Goal: Transaction & Acquisition: Book appointment/travel/reservation

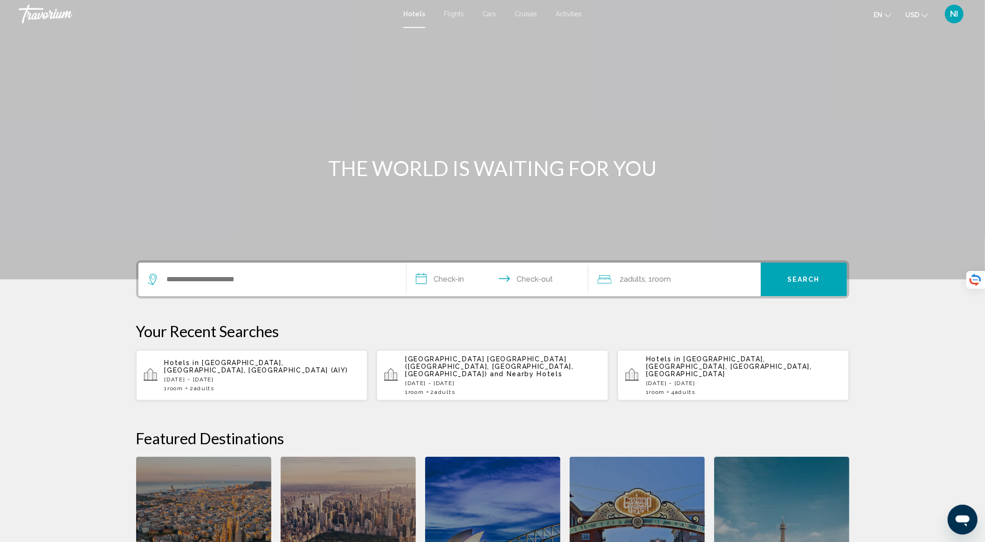
click at [239, 385] on div "1 Room rooms 2 Adult Adults" at bounding box center [262, 388] width 196 height 7
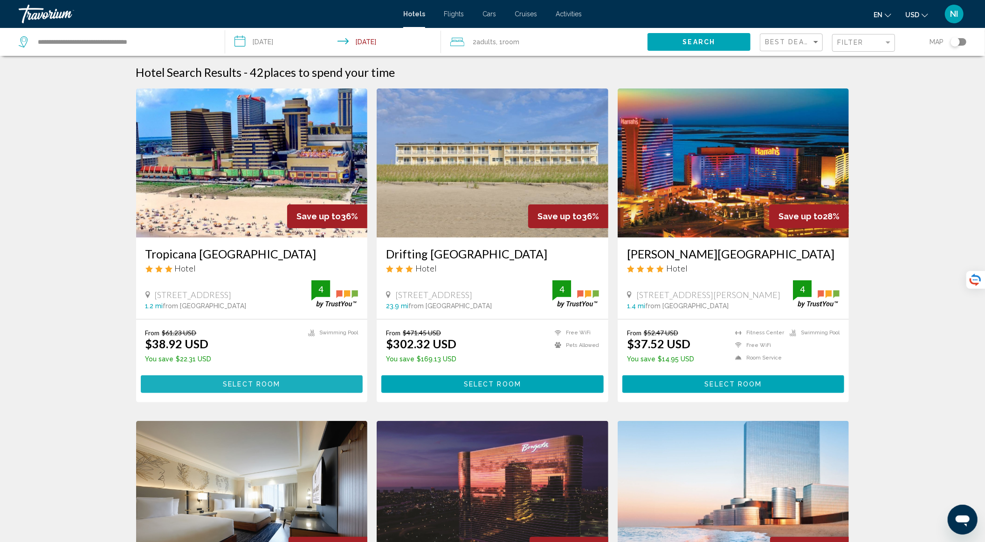
click at [236, 386] on span "Select Room" at bounding box center [251, 384] width 57 height 7
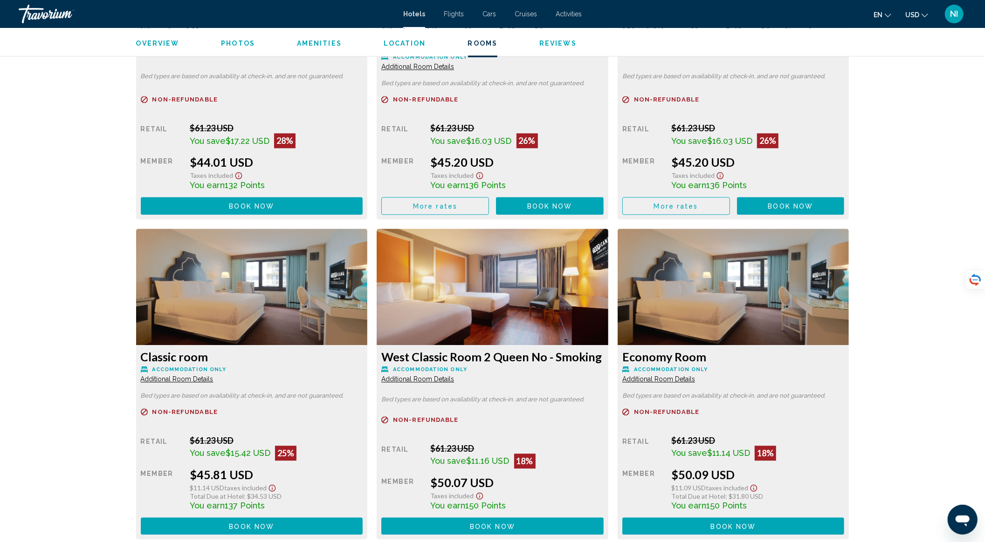
scroll to position [1819, 0]
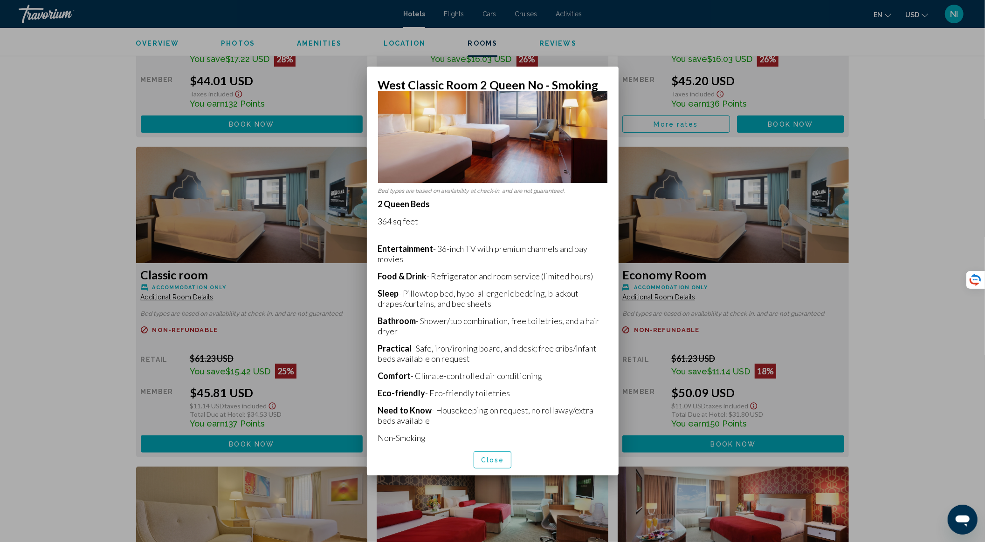
scroll to position [43, 0]
click at [596, 40] on div at bounding box center [492, 271] width 985 height 542
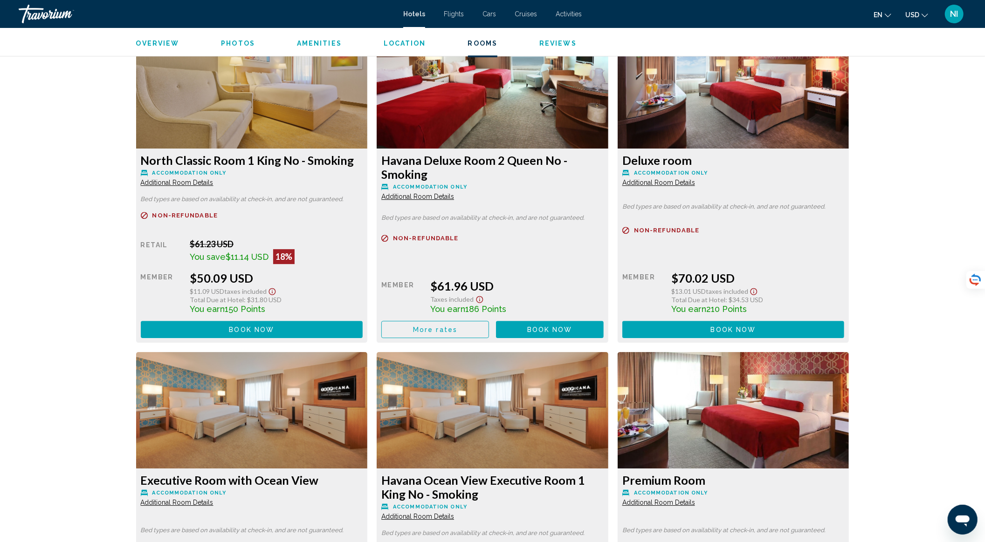
scroll to position [2130, 0]
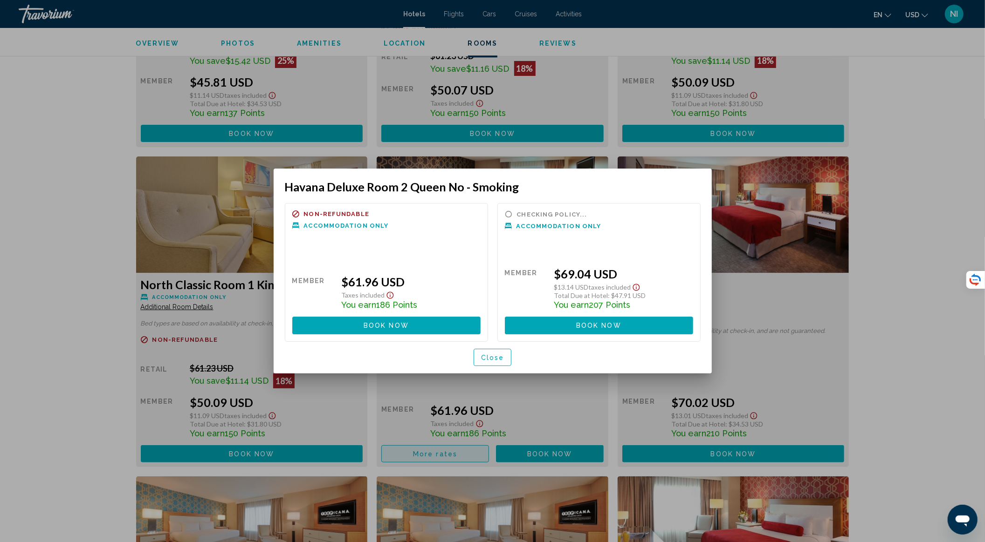
scroll to position [0, 0]
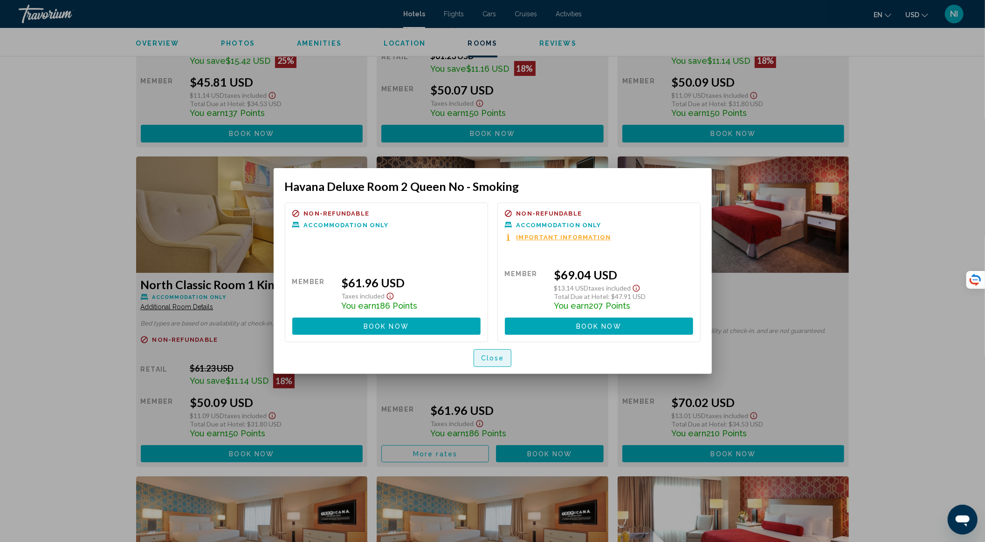
click at [499, 357] on span "Close" at bounding box center [492, 358] width 23 height 7
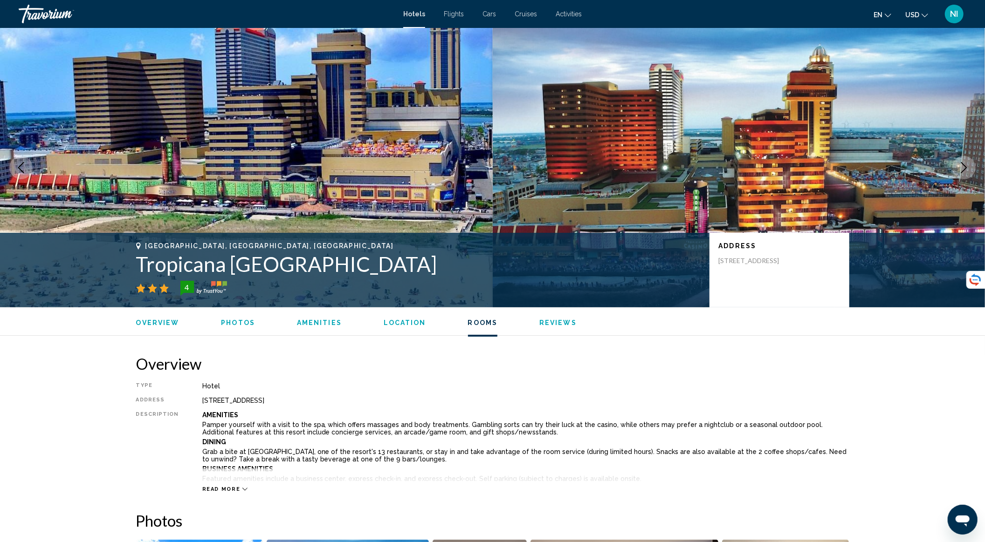
scroll to position [2130, 0]
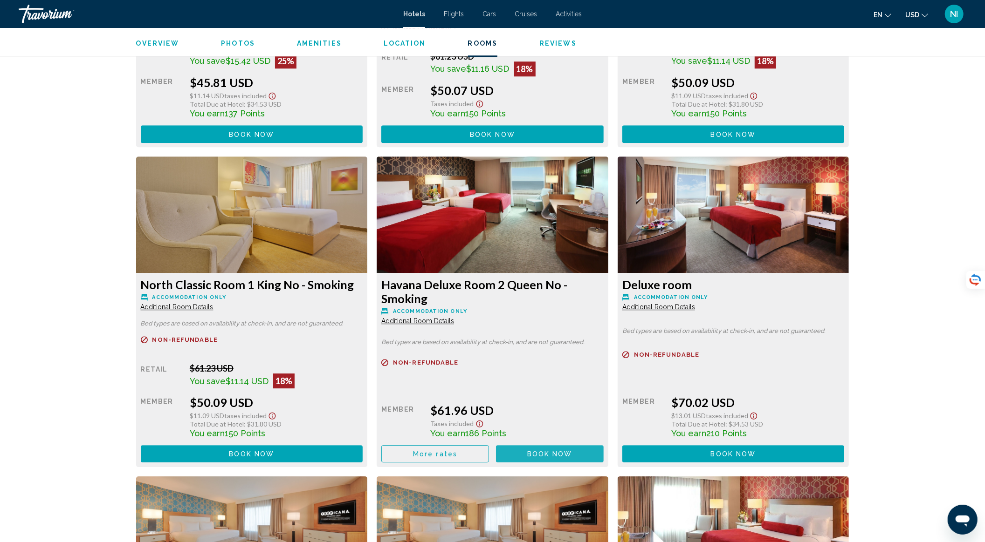
click at [527, 406] on button "Book now No longer available" at bounding box center [550, 453] width 108 height 17
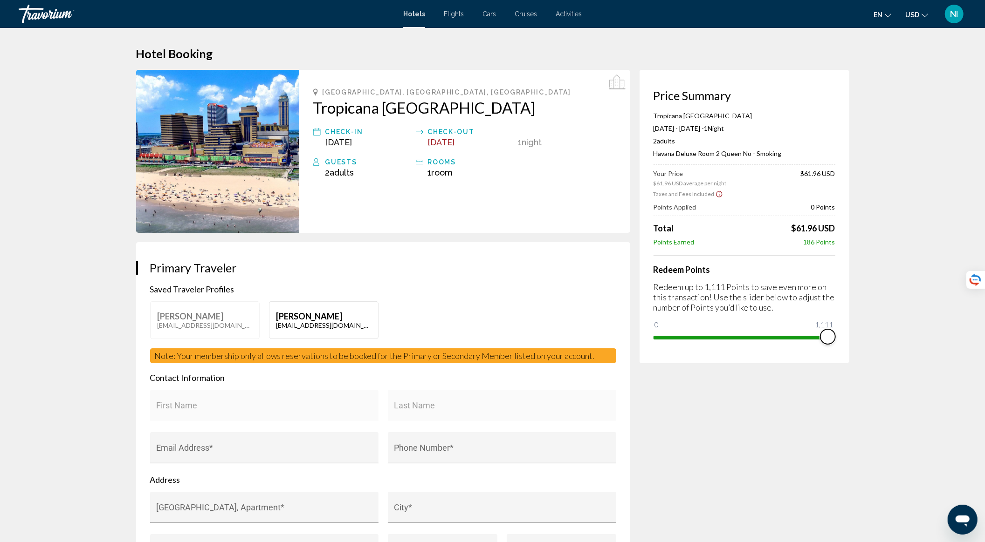
drag, startPoint x: 666, startPoint y: 324, endPoint x: 841, endPoint y: 330, distance: 174.8
click at [745, 330] on div "Price Summary Tropicana Atlantic City Aug 20, 2025 - Aug 21, 2025 - 1 Night Nig…" at bounding box center [744, 217] width 210 height 294
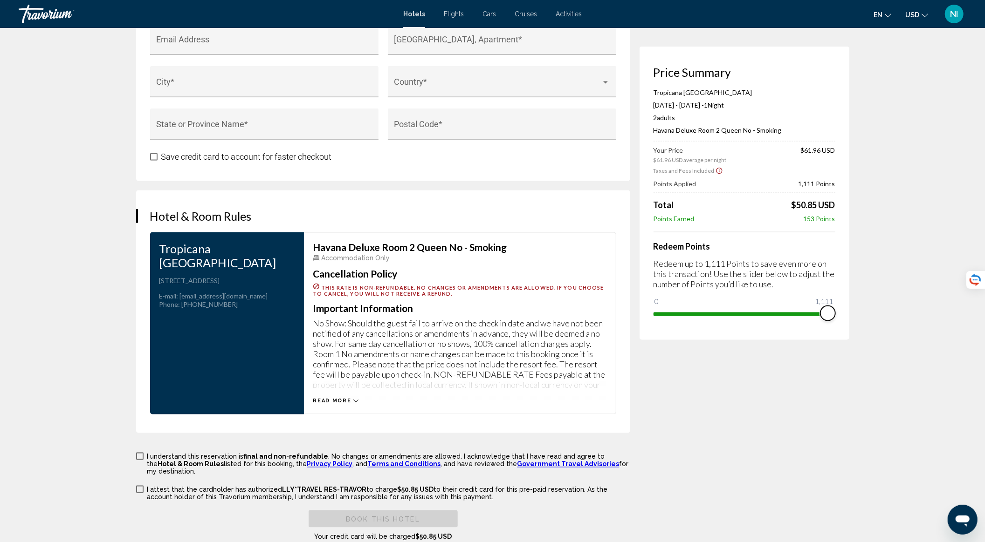
scroll to position [1290, 0]
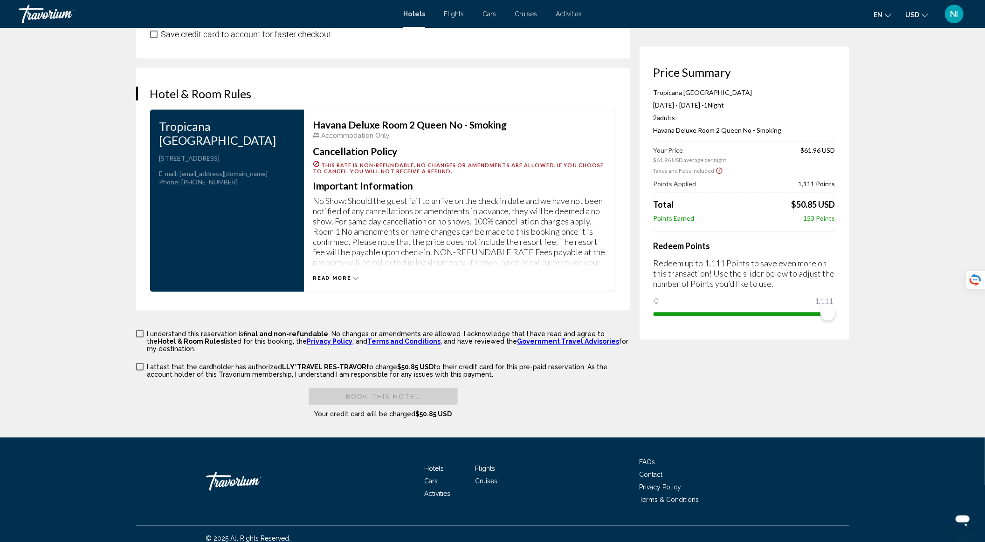
click at [351, 276] on div "Read more" at bounding box center [336, 279] width 46 height 6
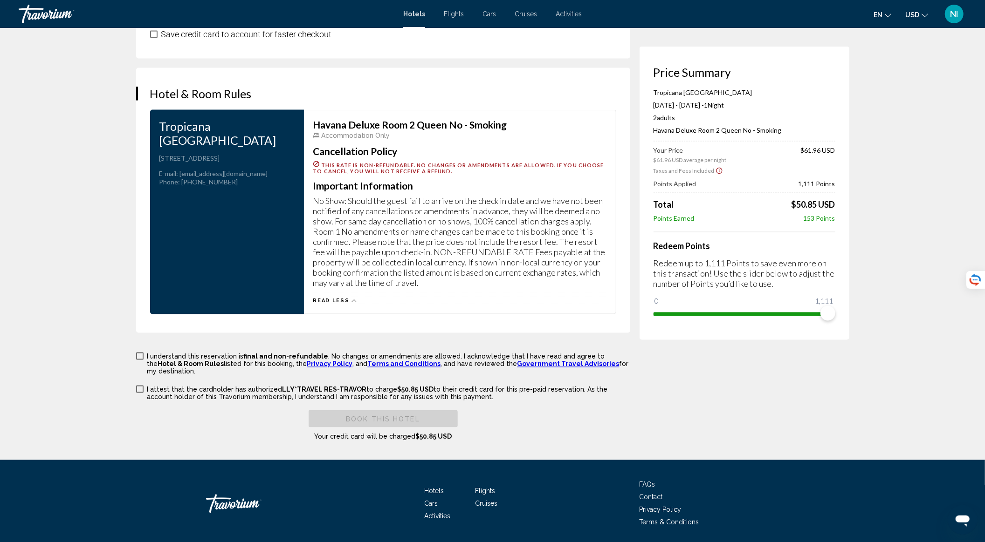
click at [711, 170] on div "Taxes and Fees Included" at bounding box center [687, 170] width 69 height 8
click at [716, 171] on icon "Show Taxes and Fees disclaimer" at bounding box center [719, 171] width 6 height 6
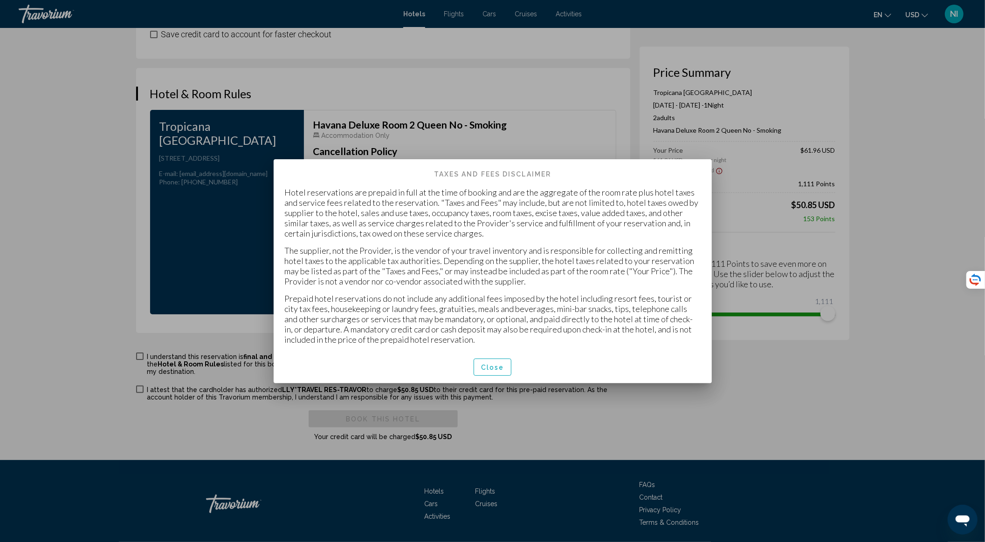
scroll to position [0, 0]
click at [506, 369] on button "Close" at bounding box center [492, 367] width 38 height 17
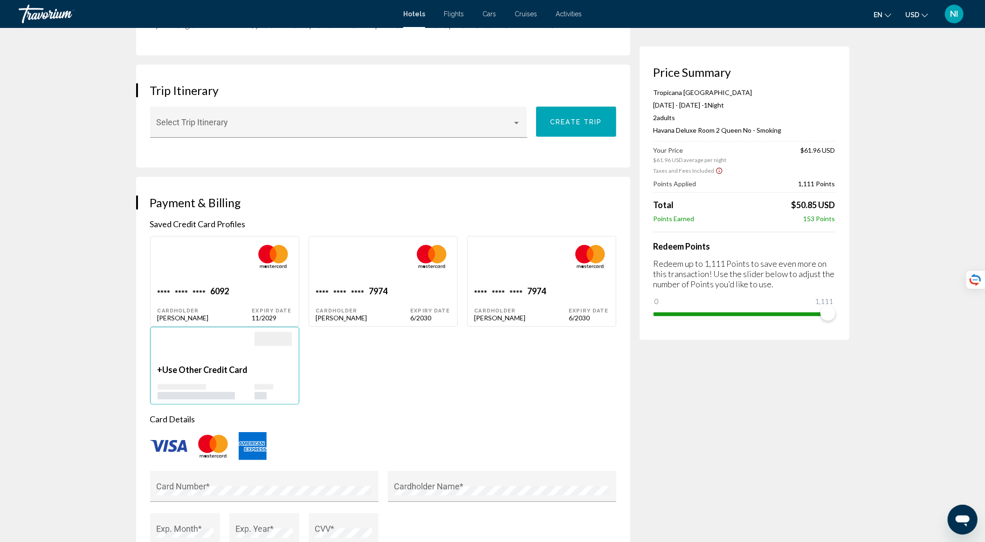
scroll to position [567, 0]
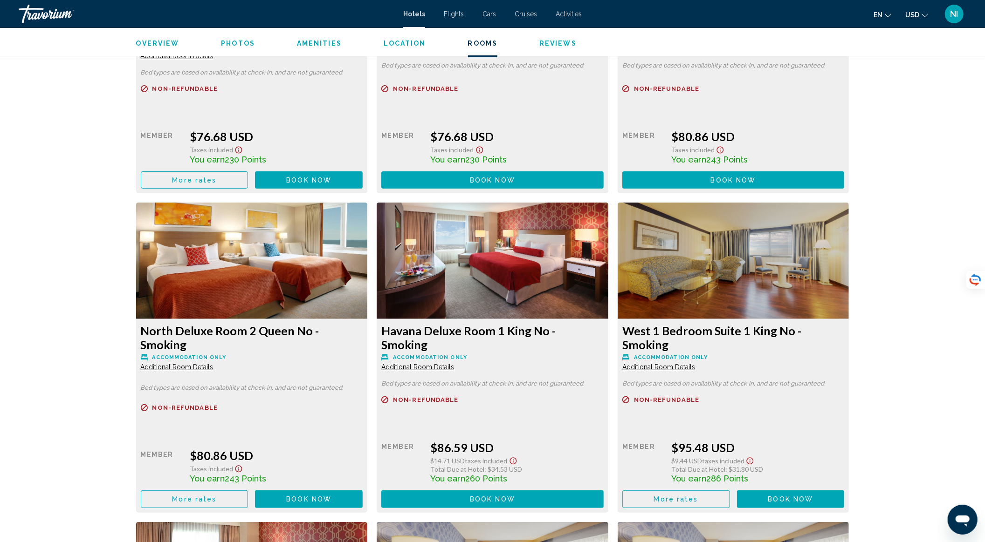
scroll to position [3062, 0]
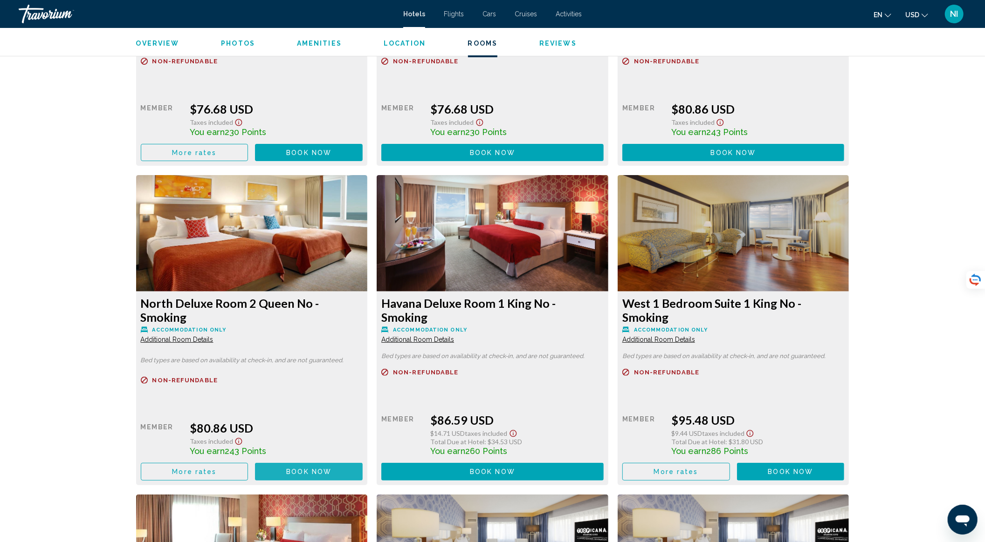
click at [310, 406] on span "Book now" at bounding box center [308, 472] width 45 height 7
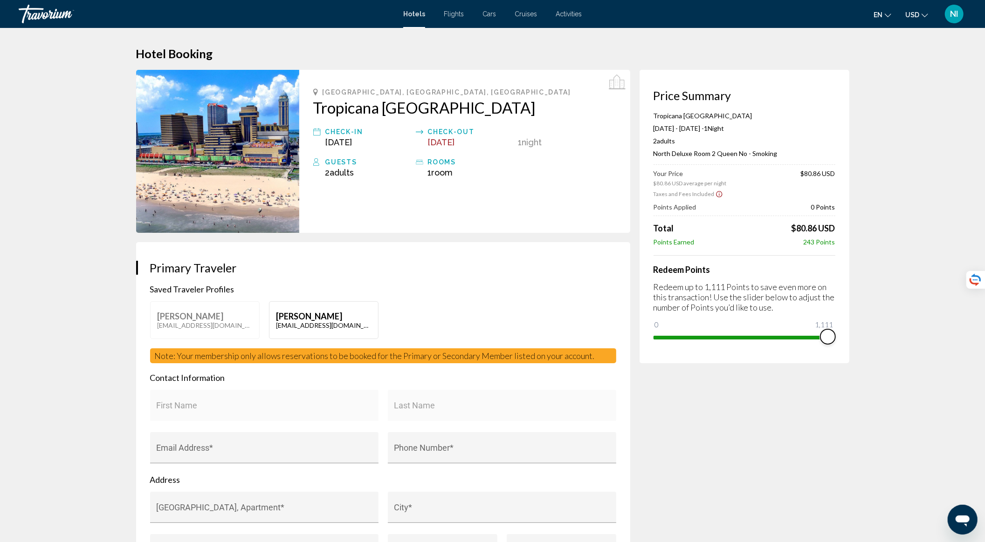
drag, startPoint x: 661, startPoint y: 324, endPoint x: 896, endPoint y: 325, distance: 235.8
click at [319, 133] on icon "Main content" at bounding box center [316, 131] width 7 height 11
drag, startPoint x: 615, startPoint y: 84, endPoint x: 565, endPoint y: 248, distance: 171.6
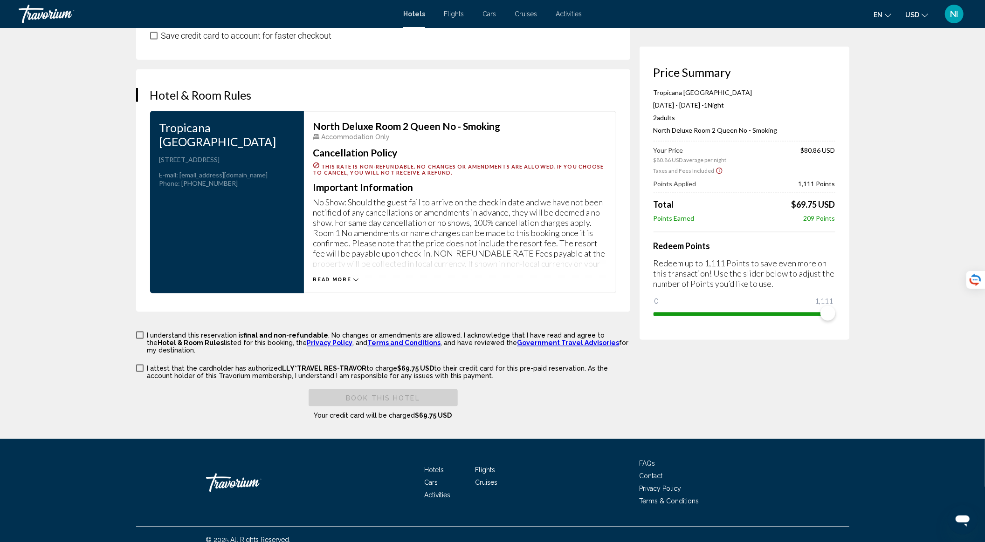
scroll to position [1290, 0]
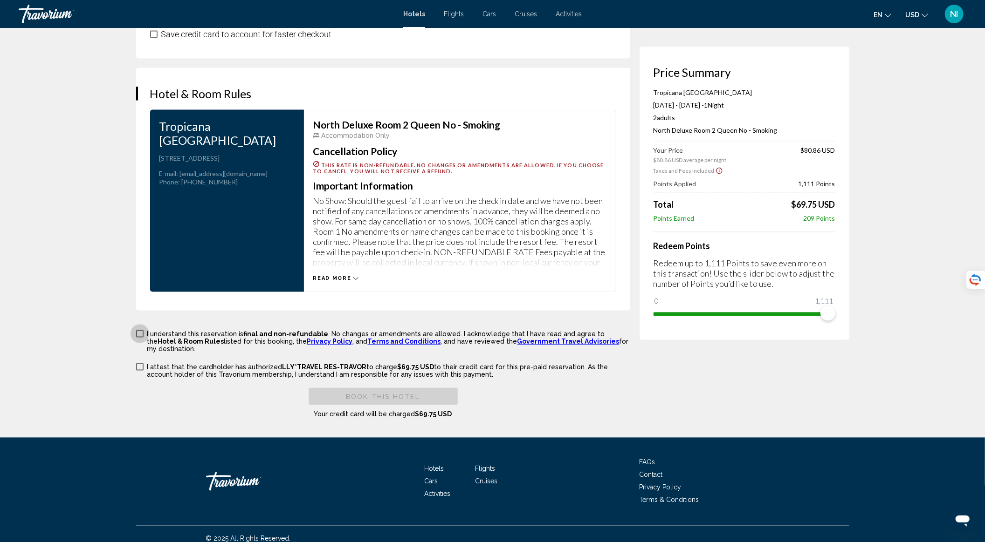
click at [307, 341] on link "Privacy Policy" at bounding box center [330, 341] width 46 height 7
click at [353, 278] on icon "Main content" at bounding box center [355, 278] width 5 height 5
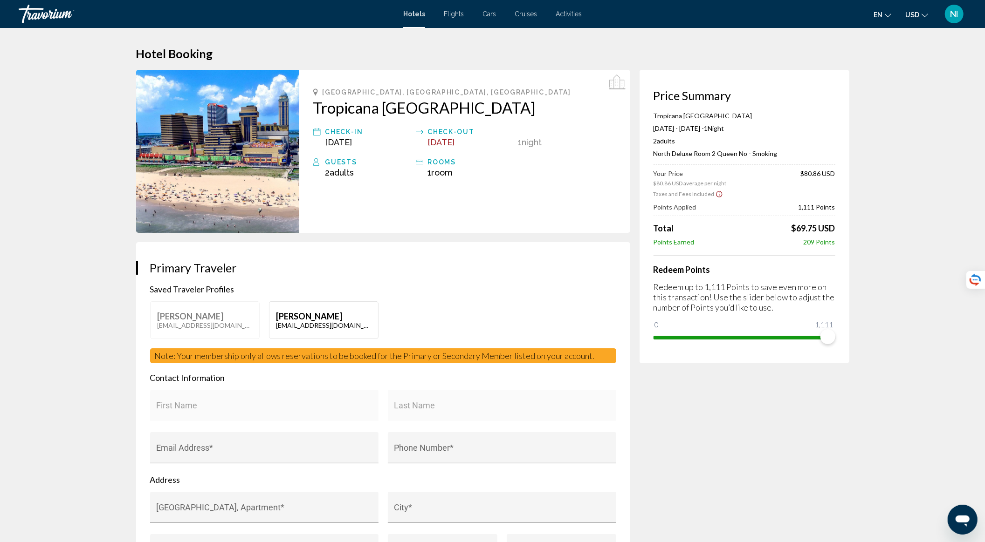
scroll to position [0, 0]
click at [301, 316] on p "[PERSON_NAME]" at bounding box center [323, 316] width 95 height 10
type input "********"
type input "**********"
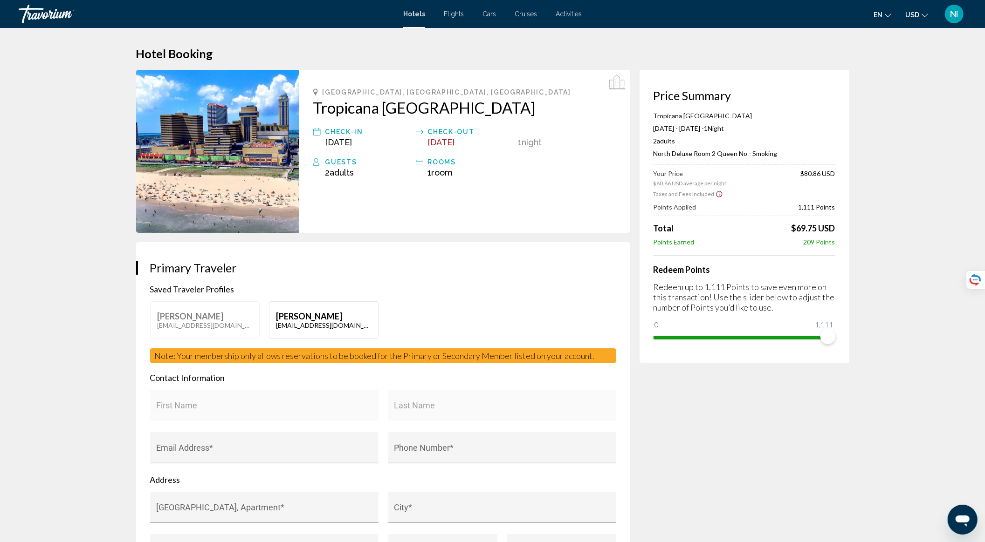
type input "**********"
type input "******"
type input "*****"
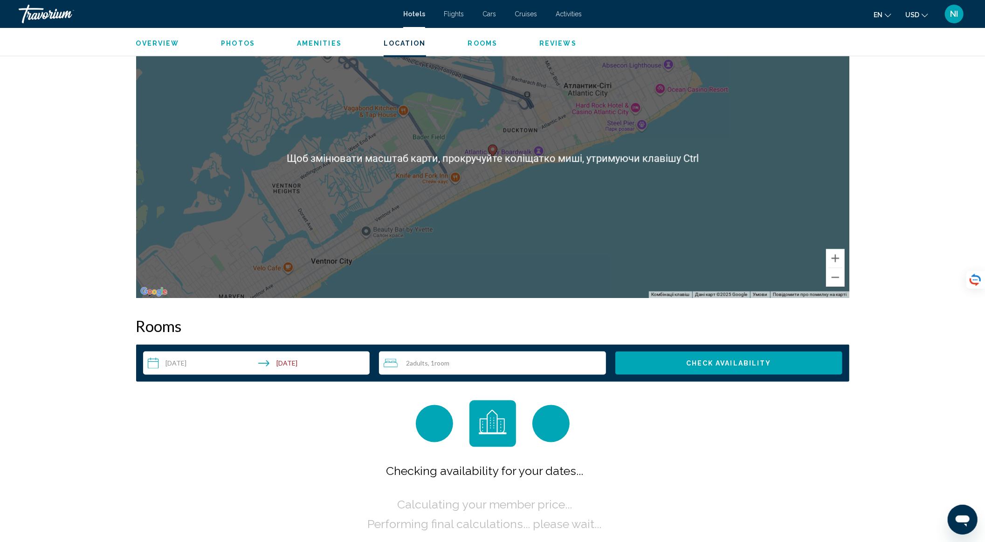
scroll to position [994, 0]
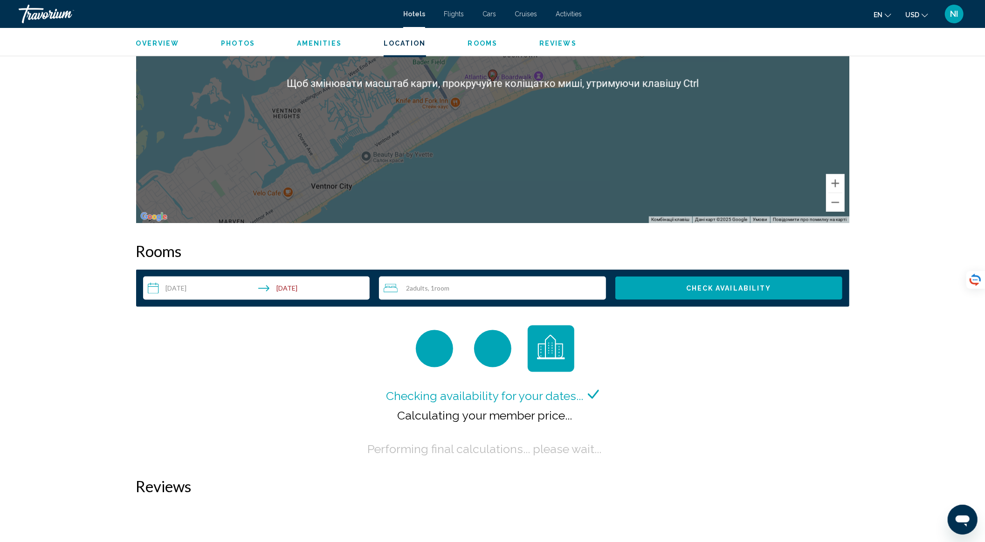
click at [192, 286] on input "**********" at bounding box center [258, 290] width 231 height 26
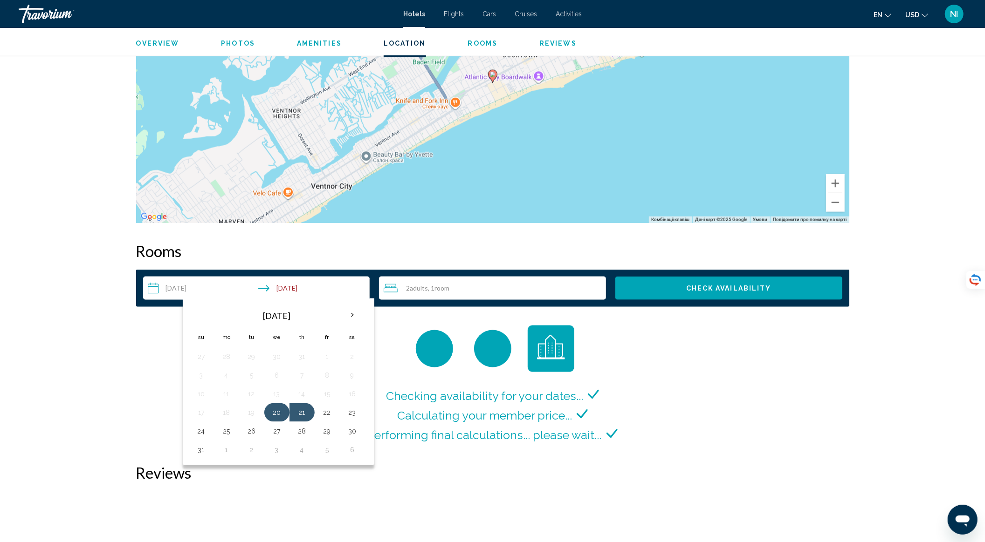
click at [270, 406] on button "20" at bounding box center [276, 412] width 15 height 13
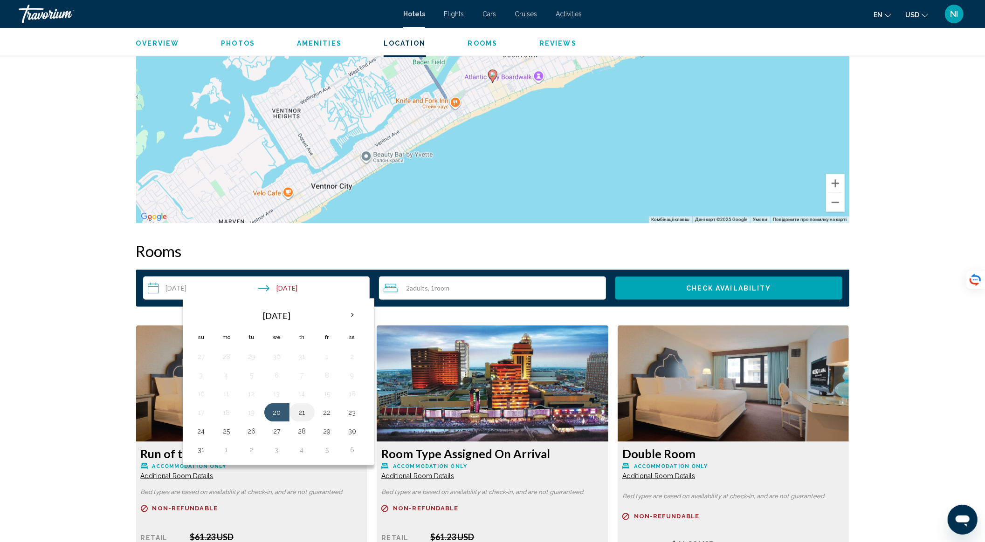
click at [294, 406] on button "21" at bounding box center [301, 412] width 15 height 13
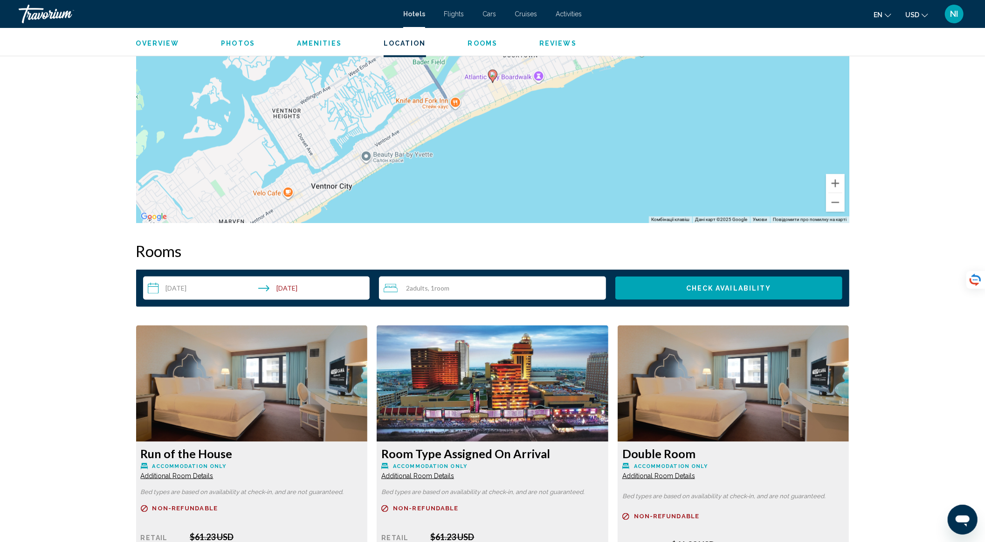
click at [745, 287] on span "Check Availability" at bounding box center [728, 288] width 85 height 7
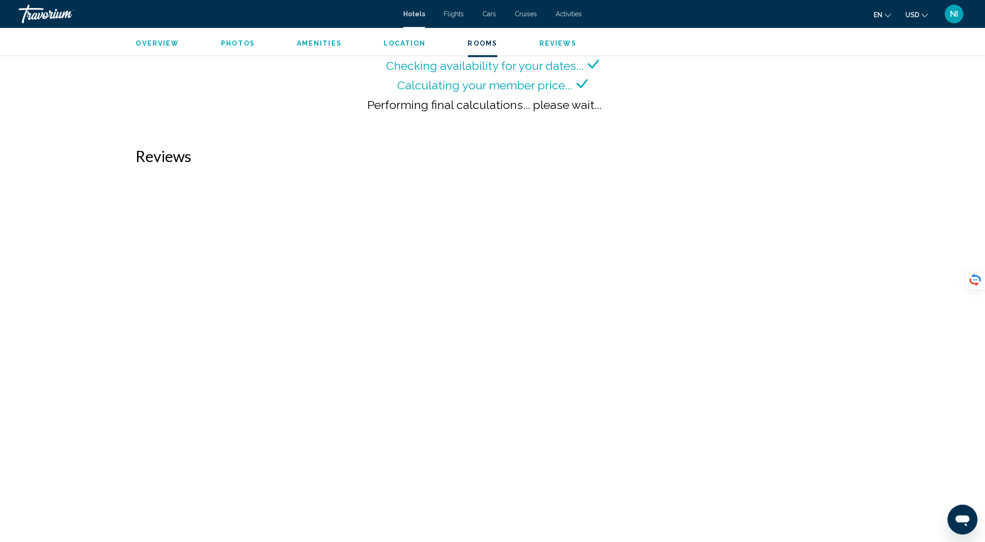
scroll to position [1014, 0]
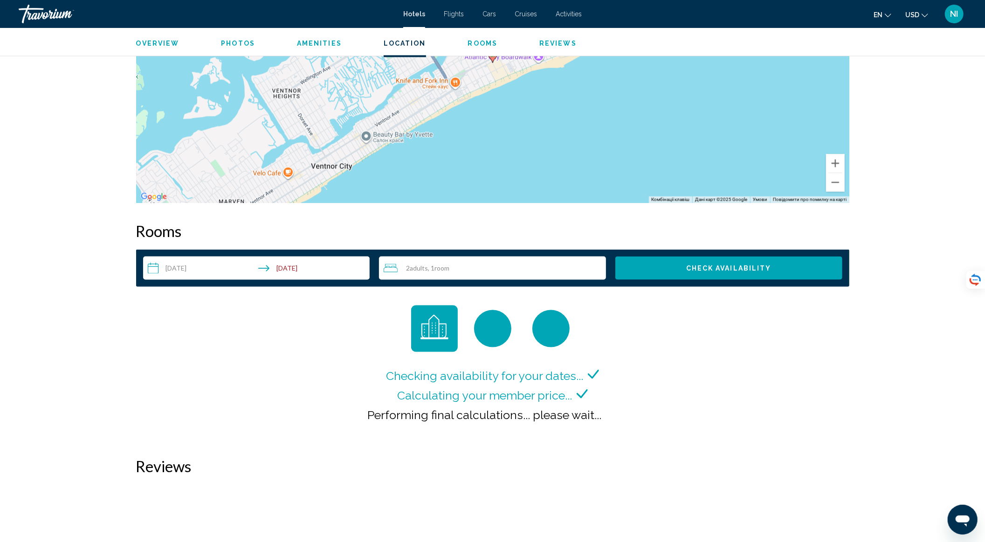
click at [651, 271] on button "Check Availability" at bounding box center [728, 268] width 227 height 23
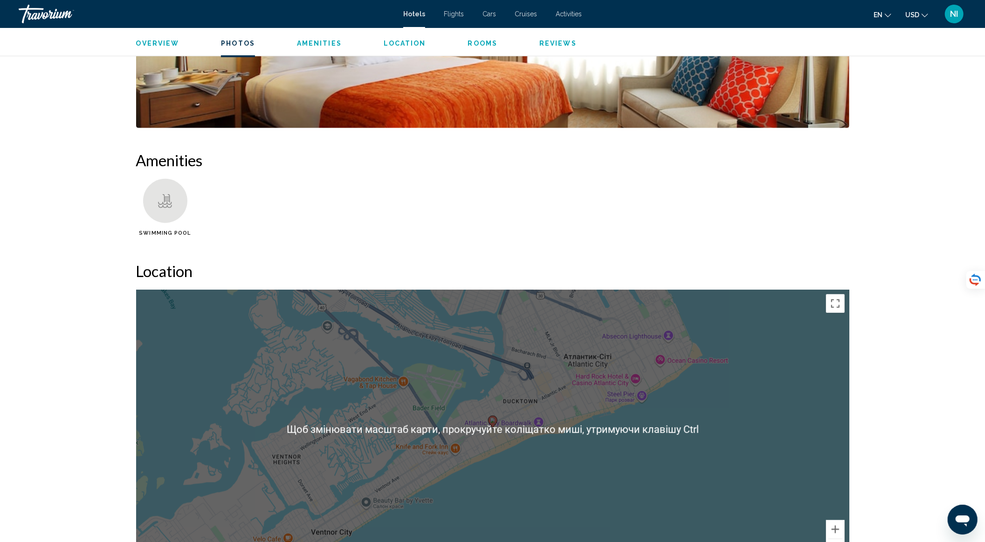
scroll to position [869, 0]
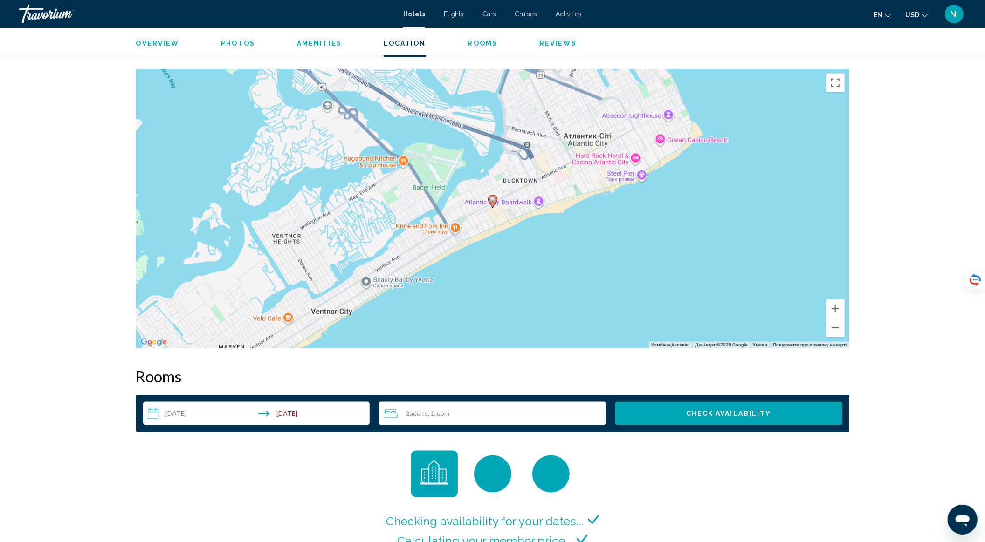
click at [493, 199] on image "Main content" at bounding box center [493, 200] width 6 height 6
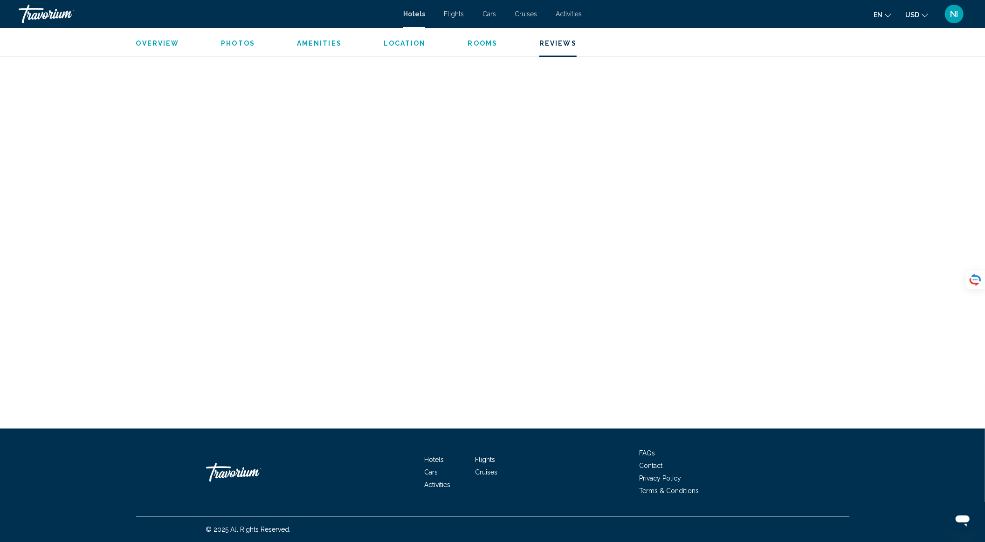
scroll to position [1200, 0]
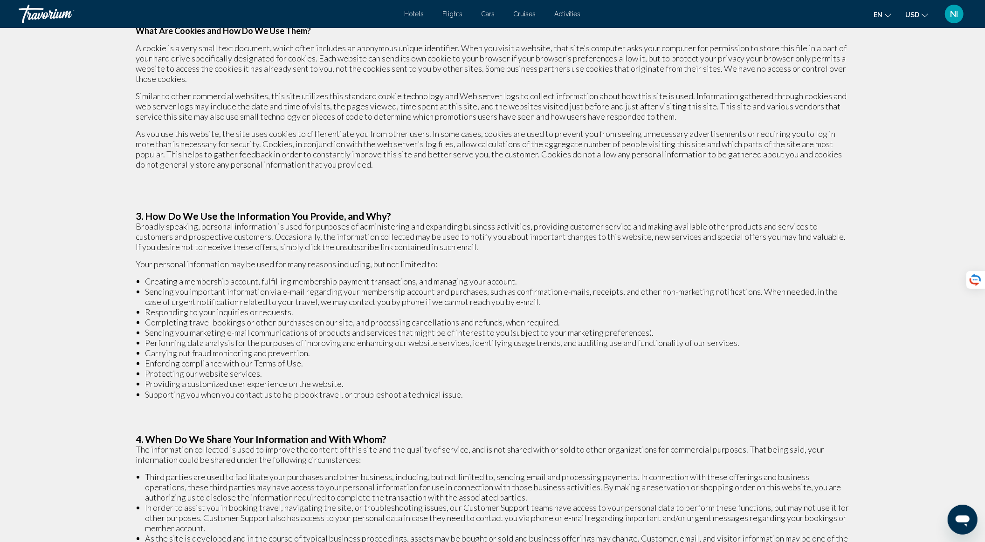
scroll to position [395, 0]
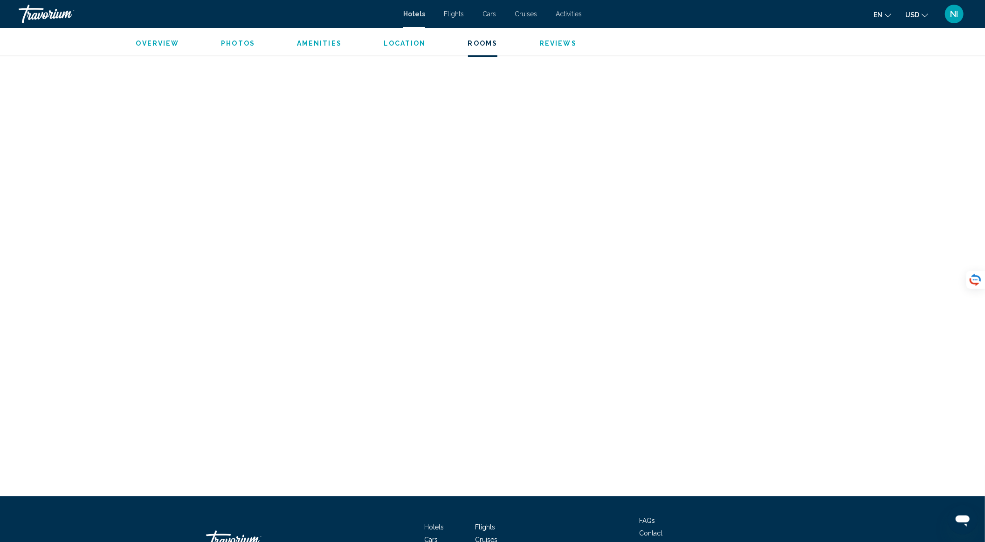
scroll to position [1118, 0]
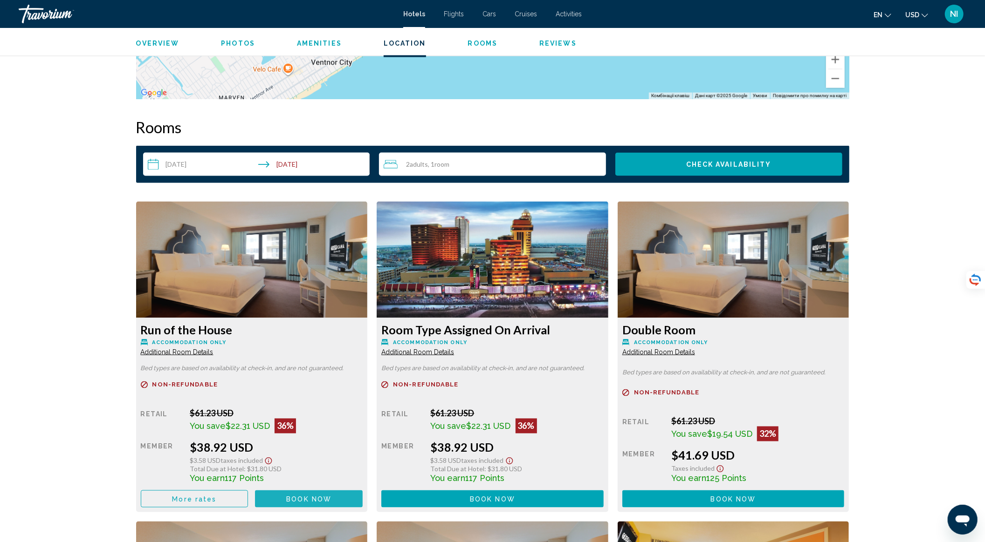
click at [306, 494] on button "Book now No longer available" at bounding box center [309, 499] width 108 height 17
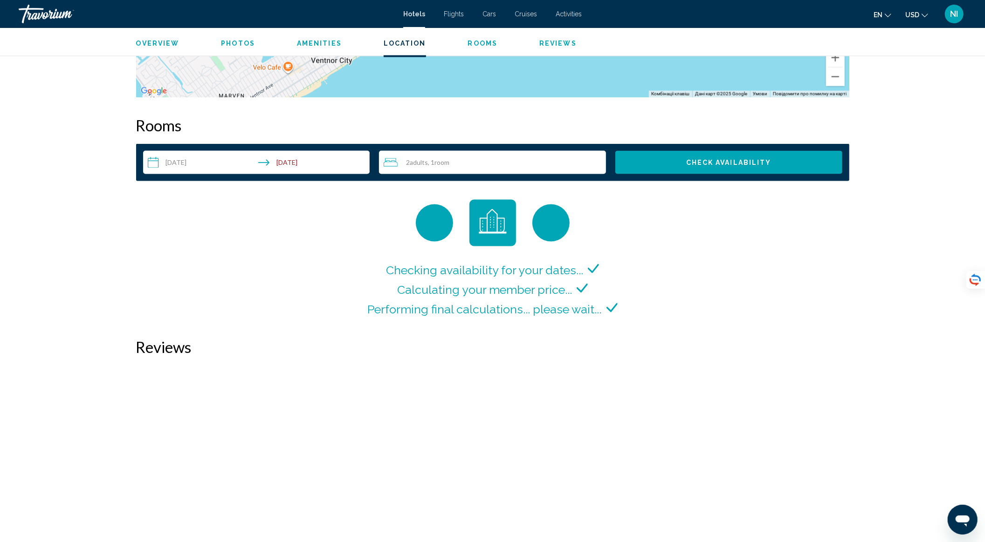
scroll to position [1118, 0]
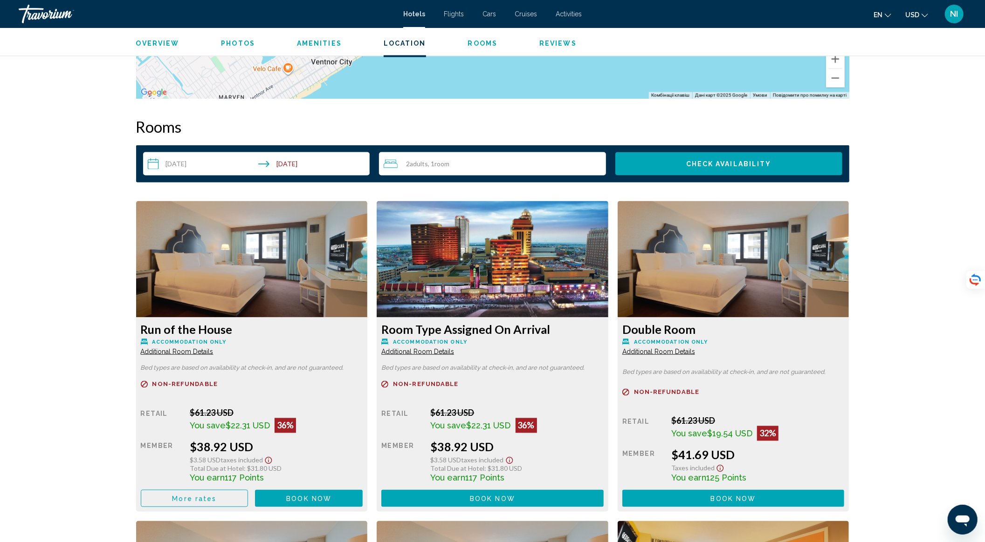
click at [213, 348] on span "Additional Room Details" at bounding box center [177, 351] width 73 height 7
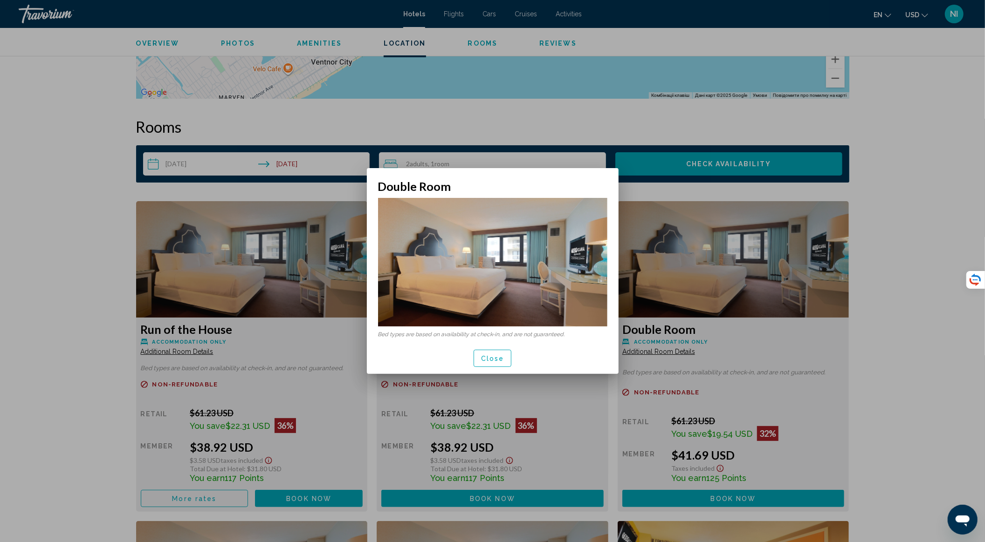
scroll to position [0, 0]
click at [497, 356] on span "Close" at bounding box center [492, 358] width 23 height 7
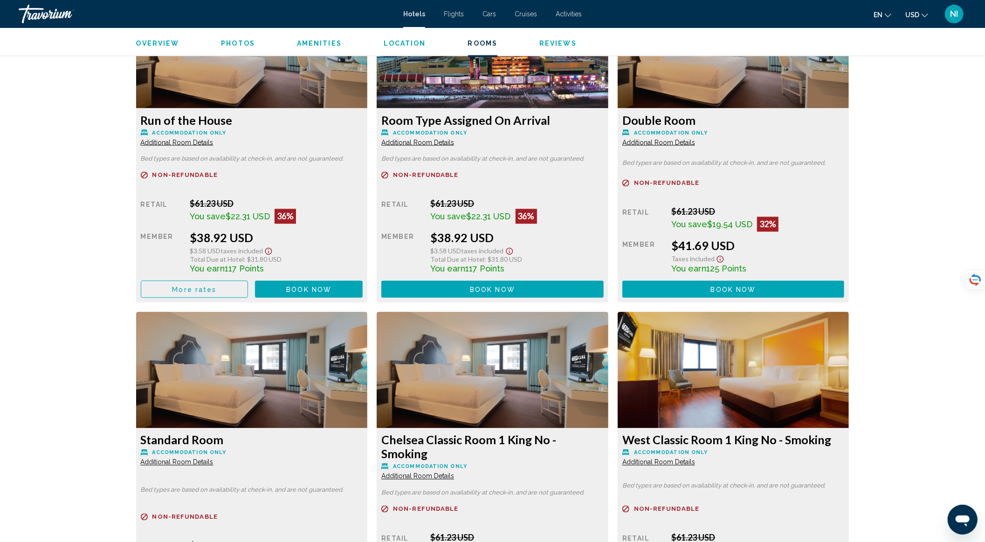
scroll to position [1180, 0]
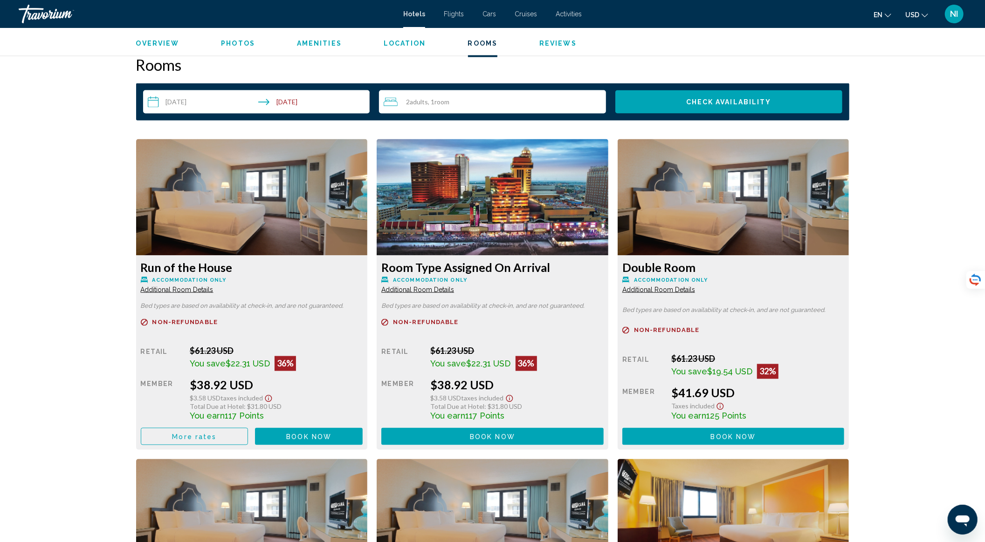
click at [213, 289] on span "Additional Room Details" at bounding box center [177, 289] width 73 height 7
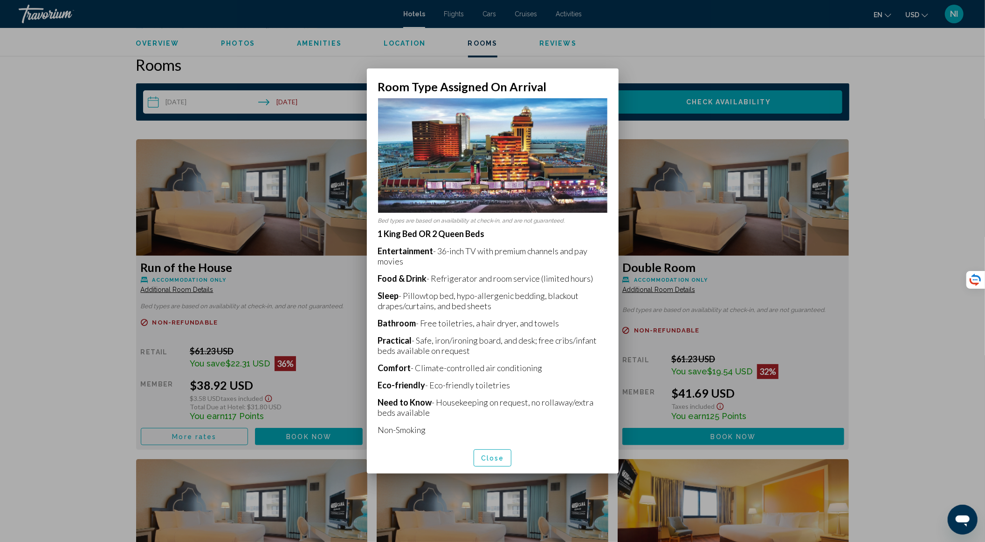
click at [211, 292] on div at bounding box center [492, 271] width 985 height 542
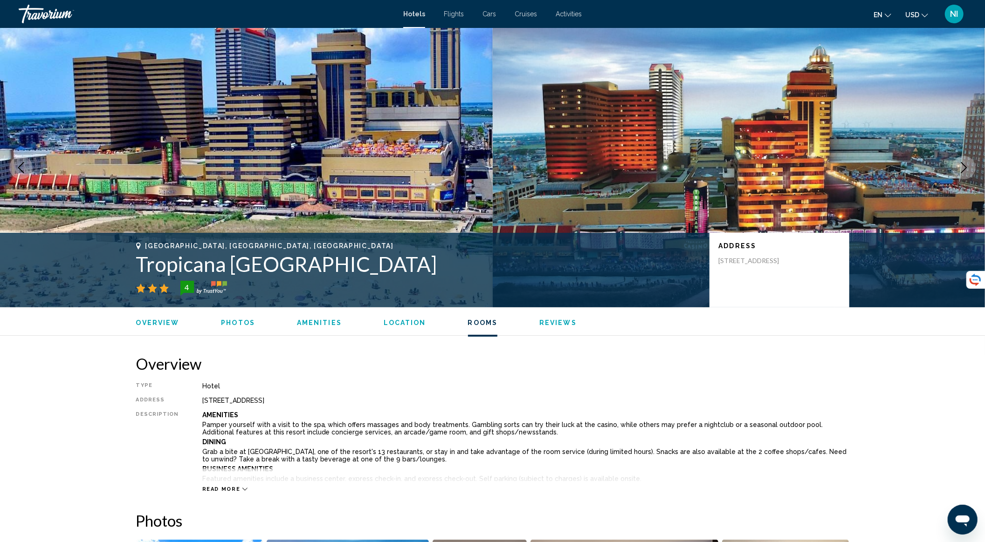
scroll to position [1180, 0]
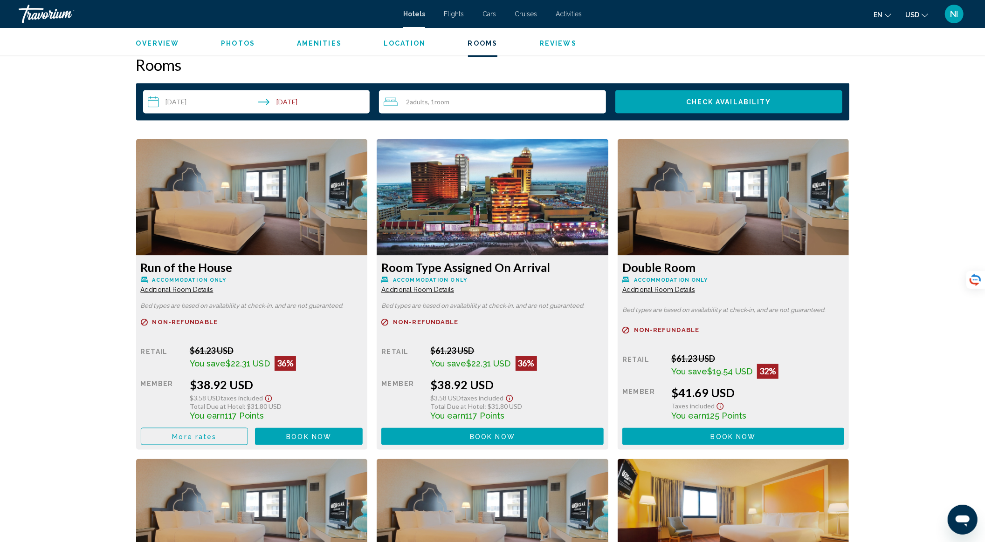
click at [208, 292] on span "Additional Room Details" at bounding box center [177, 289] width 73 height 7
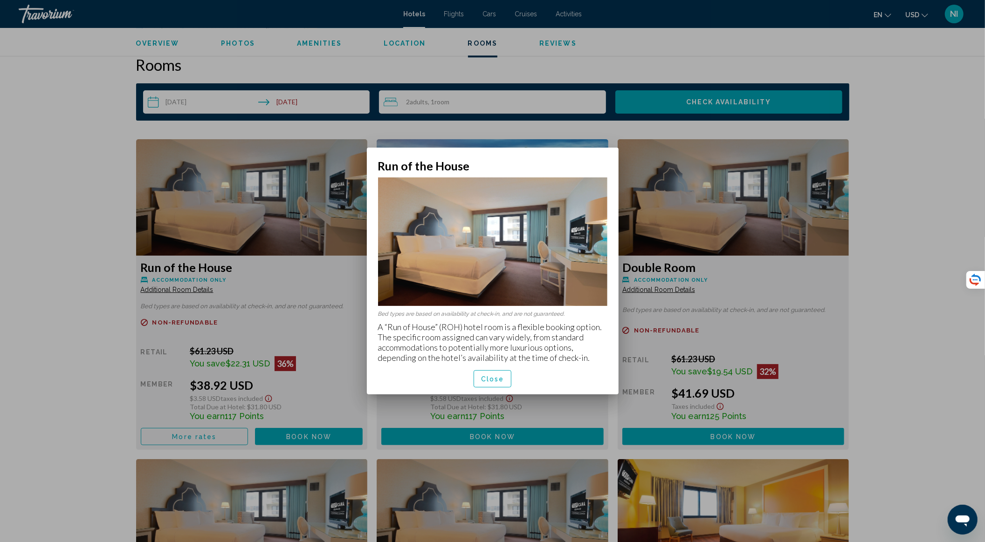
click at [500, 374] on button "Close" at bounding box center [492, 378] width 38 height 17
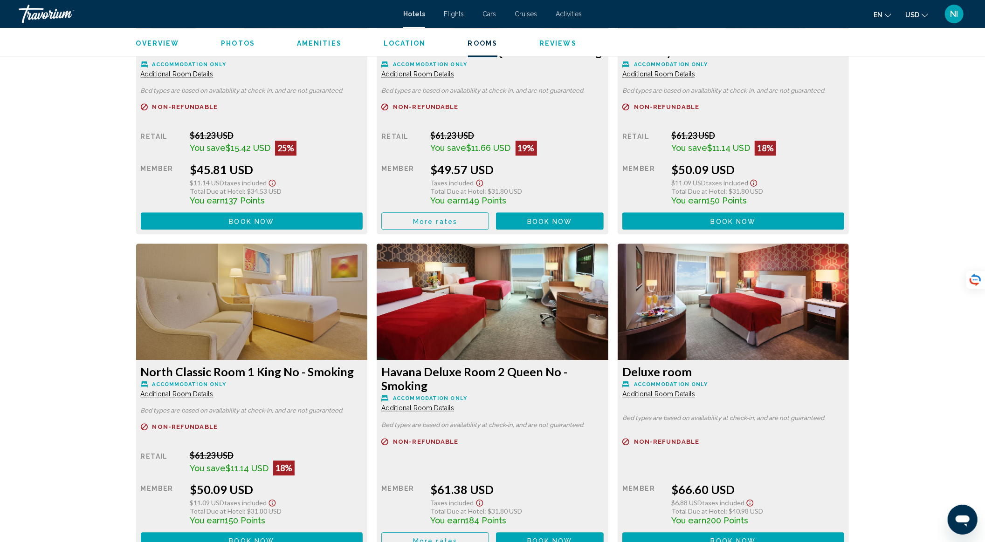
scroll to position [2237, 0]
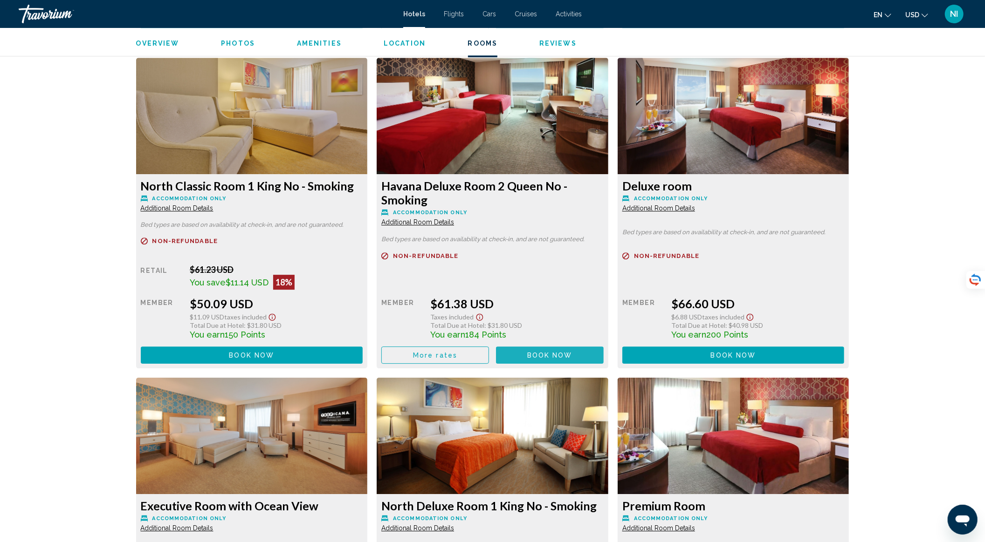
click at [527, 347] on button "Book now No longer available" at bounding box center [550, 355] width 108 height 17
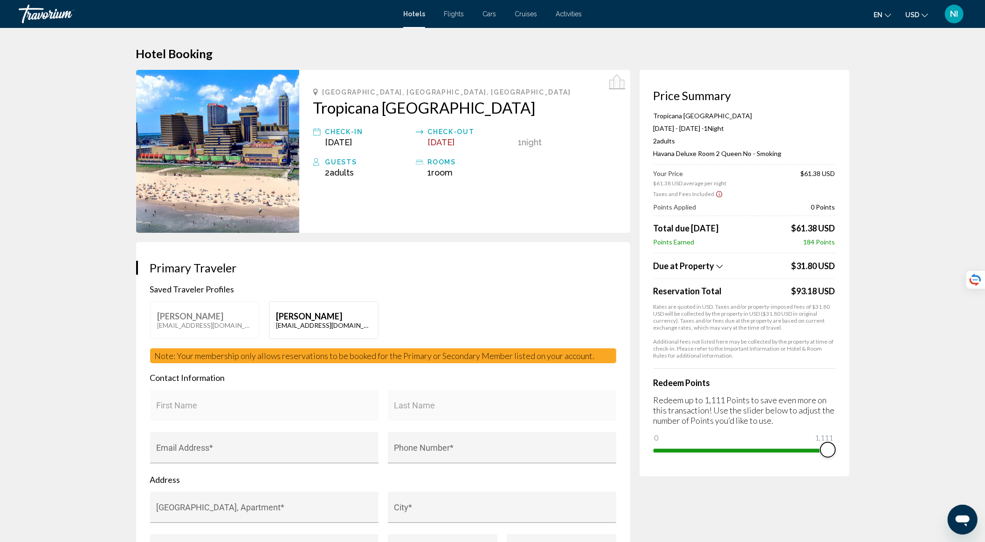
drag, startPoint x: 657, startPoint y: 440, endPoint x: 859, endPoint y: 445, distance: 201.8
click at [715, 192] on icon "Show Taxes and Fees disclaimer" at bounding box center [718, 194] width 7 height 8
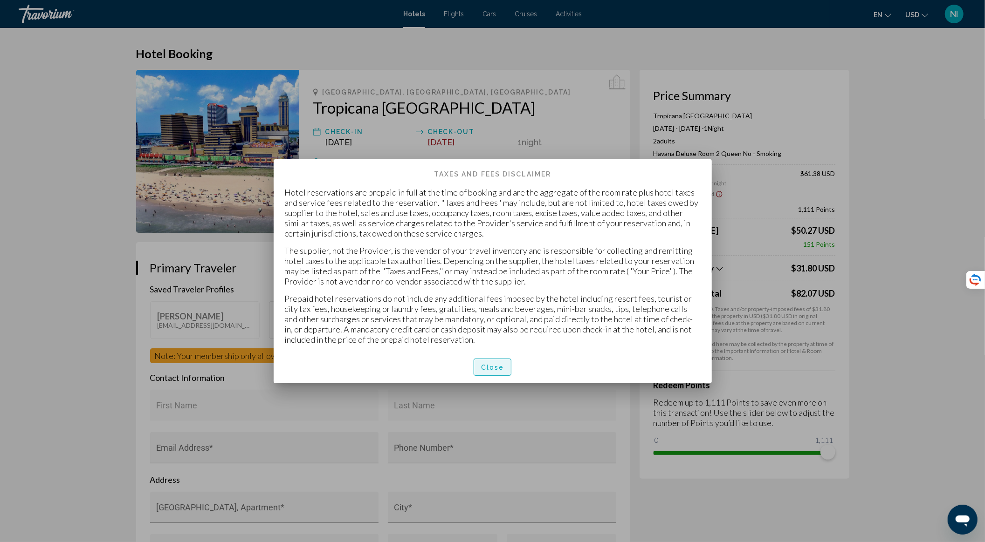
click at [489, 364] on span "Close" at bounding box center [492, 367] width 23 height 7
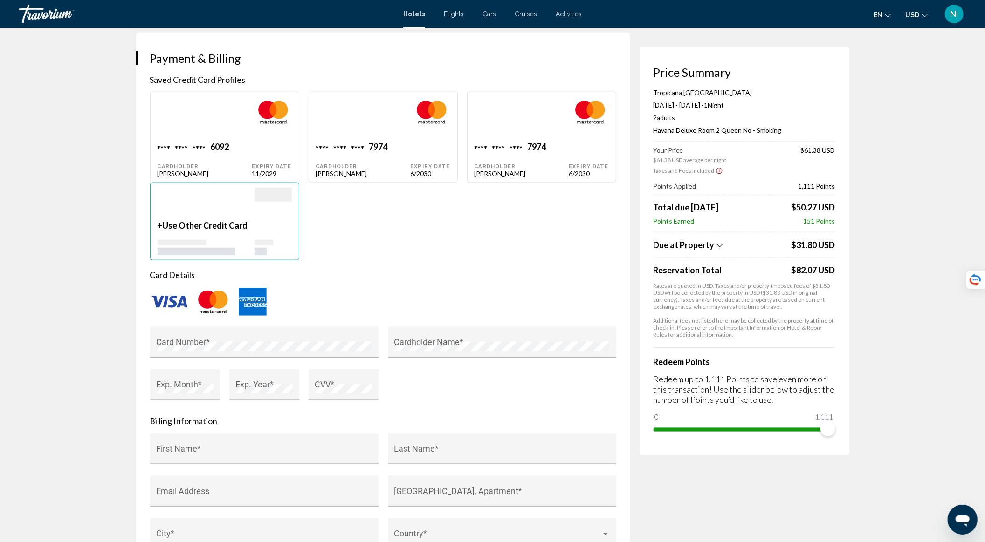
scroll to position [1056, 0]
